Goal: Transaction & Acquisition: Purchase product/service

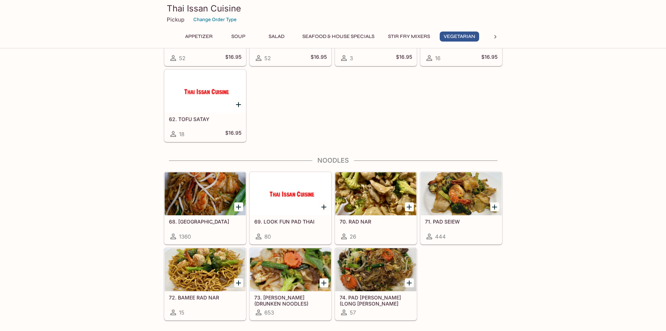
scroll to position [1183, 0]
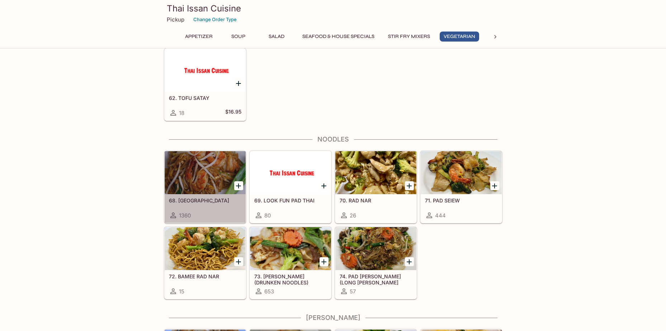
click at [199, 182] on div at bounding box center [205, 172] width 81 height 43
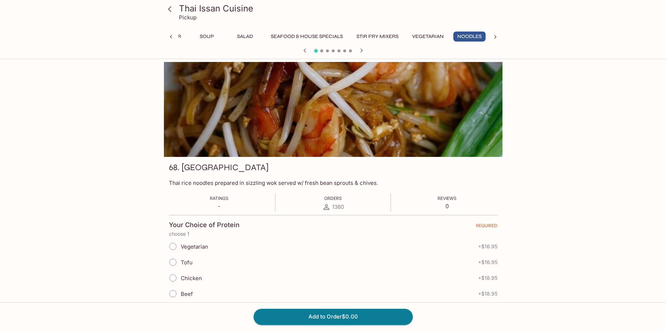
click at [167, 10] on icon at bounding box center [169, 9] width 13 height 13
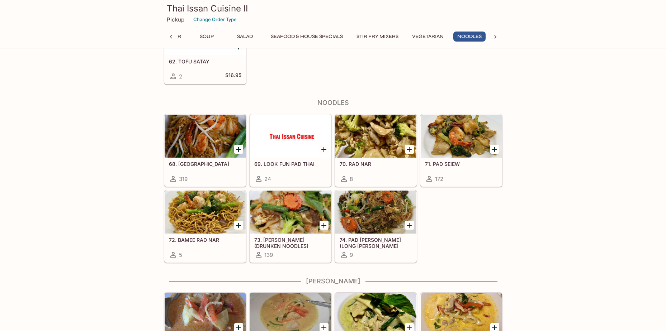
scroll to position [1219, 0]
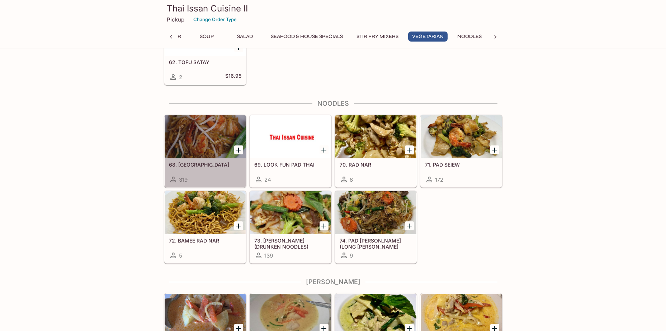
click at [204, 141] on div at bounding box center [205, 136] width 81 height 43
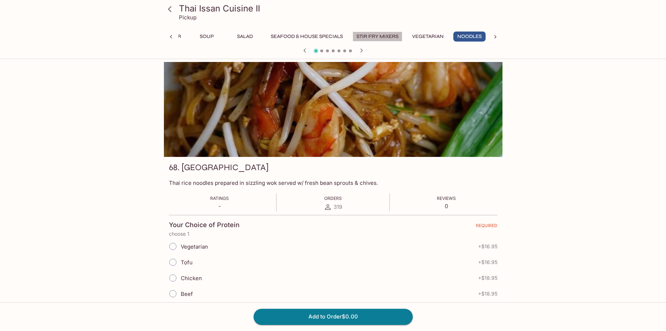
click at [385, 35] on button "Stir Fry Mixers" at bounding box center [377, 37] width 50 height 10
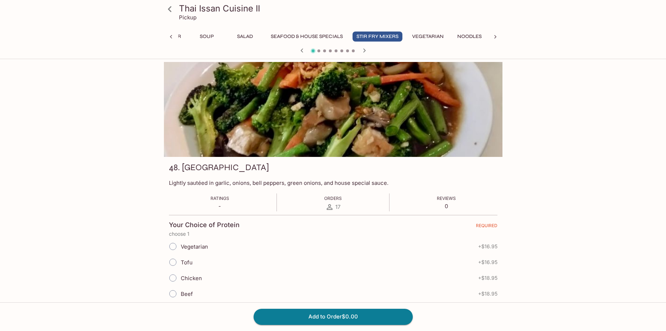
click at [173, 11] on icon at bounding box center [169, 9] width 13 height 13
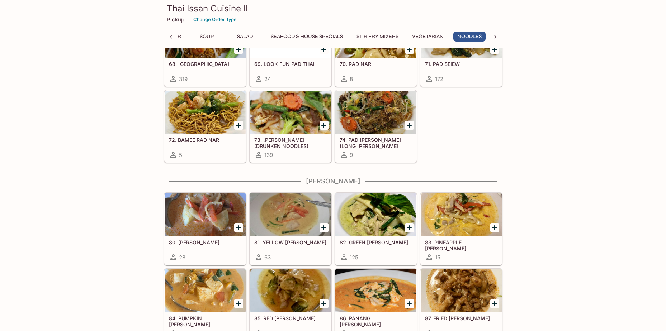
scroll to position [1398, 0]
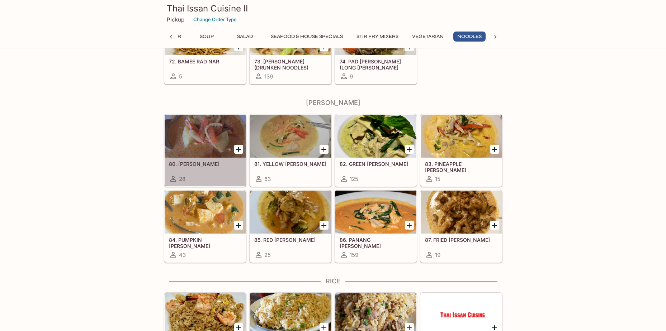
click at [203, 133] on div at bounding box center [205, 136] width 81 height 43
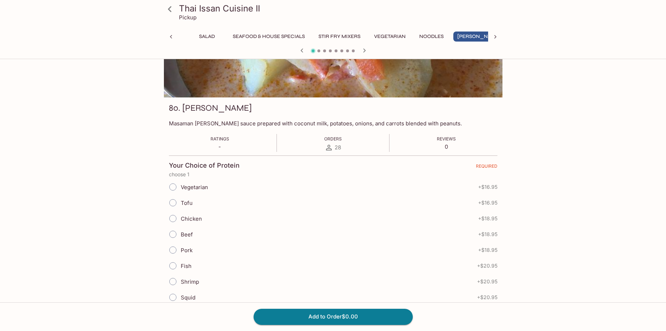
scroll to position [72, 0]
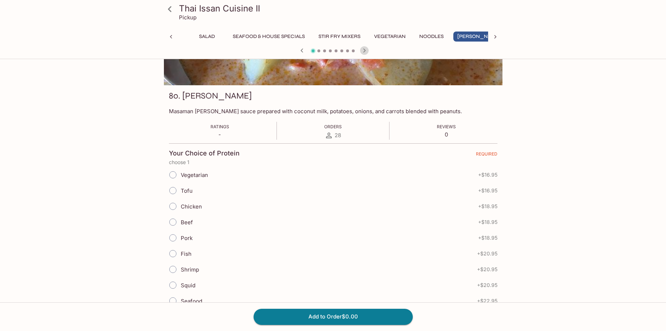
click at [362, 52] on icon "button" at bounding box center [364, 50] width 9 height 9
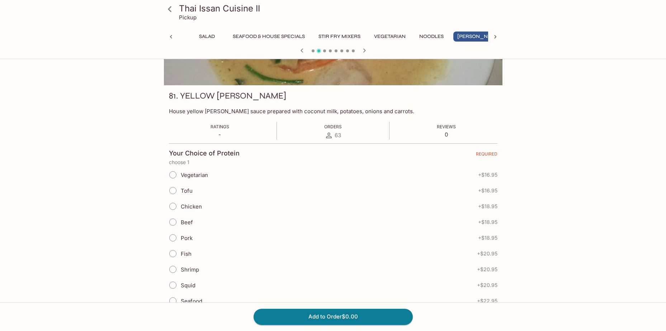
click at [168, 11] on icon at bounding box center [169, 9] width 13 height 13
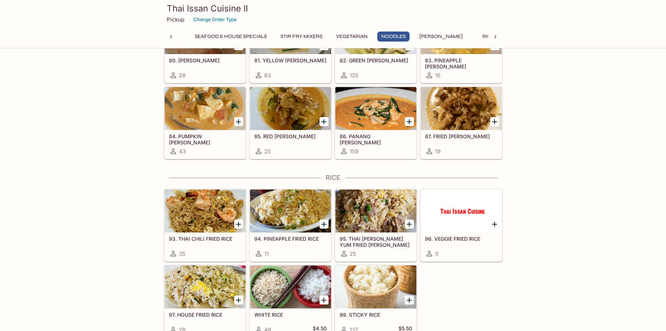
scroll to position [1434, 0]
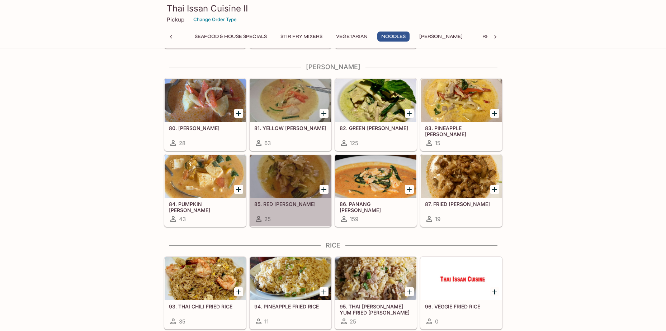
click at [291, 180] on div at bounding box center [290, 176] width 81 height 43
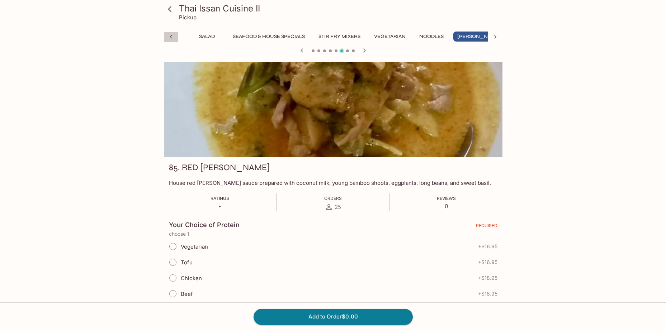
click at [168, 37] on icon at bounding box center [170, 36] width 7 height 7
click at [170, 10] on icon at bounding box center [170, 9] width 4 height 6
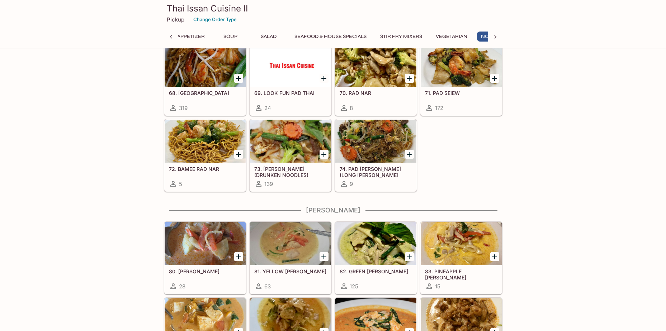
scroll to position [0, 32]
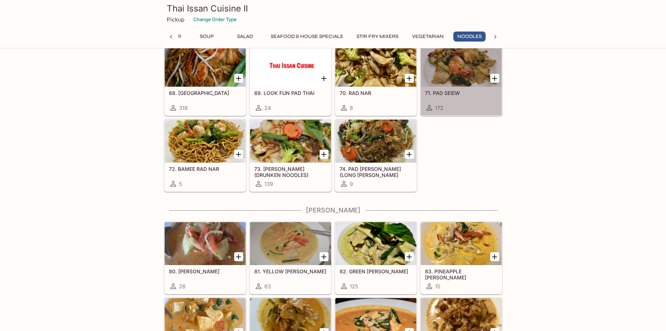
click at [464, 76] on div at bounding box center [461, 65] width 81 height 43
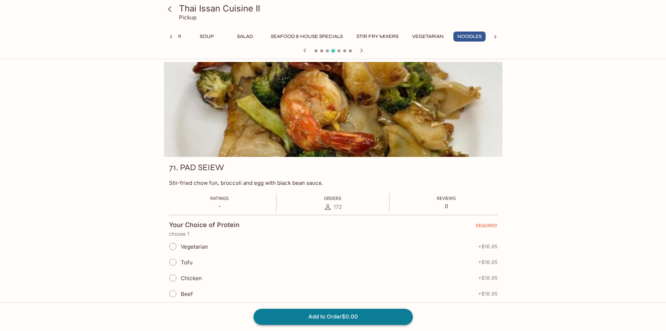
click at [342, 317] on button "Add to Order $0.00" at bounding box center [332, 317] width 159 height 16
click at [317, 313] on button "Add to Order $0.00" at bounding box center [332, 317] width 159 height 16
